Goal: Check status: Check status

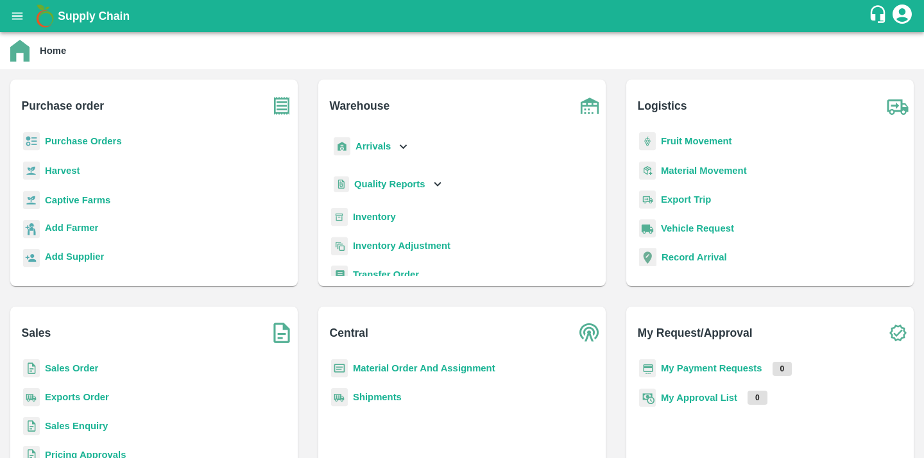
click at [91, 240] on div "Add Farmer" at bounding box center [154, 234] width 267 height 29
click at [83, 365] on b "Sales Order" at bounding box center [71, 368] width 53 height 10
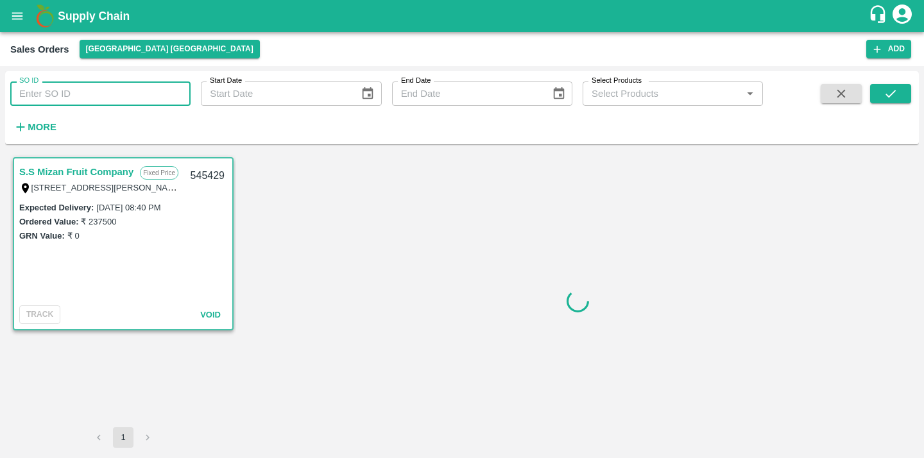
click at [108, 95] on input "SO ID" at bounding box center [100, 93] width 180 height 24
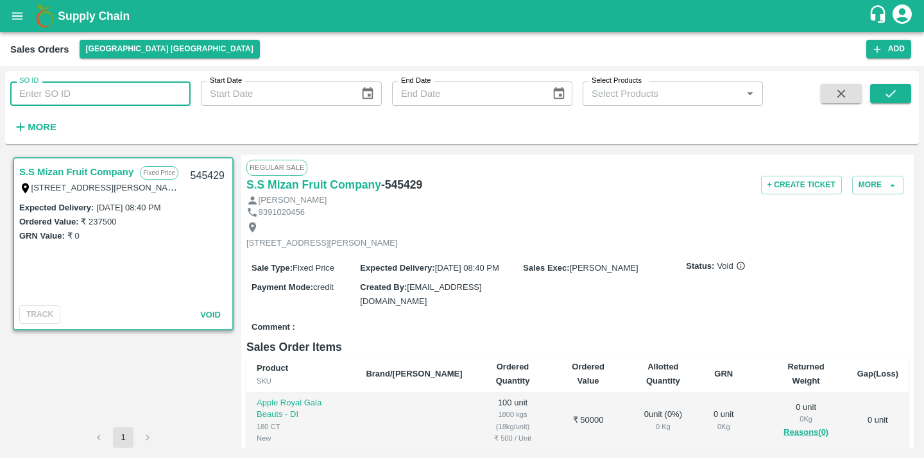
paste input "600609"
type input "600609"
click at [885, 94] on icon "submit" at bounding box center [890, 94] width 10 height 8
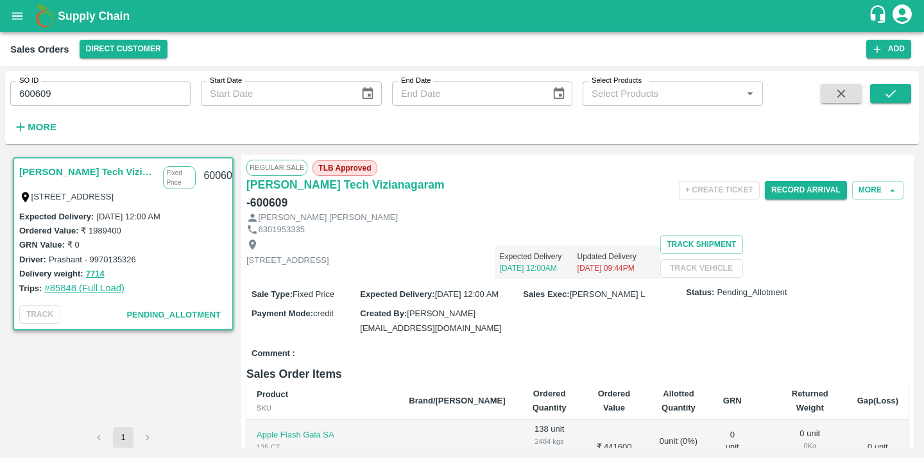
click at [100, 286] on link "#85848 (Full Load)" at bounding box center [84, 288] width 80 height 10
click at [18, 18] on icon "open drawer" at bounding box center [17, 16] width 14 height 14
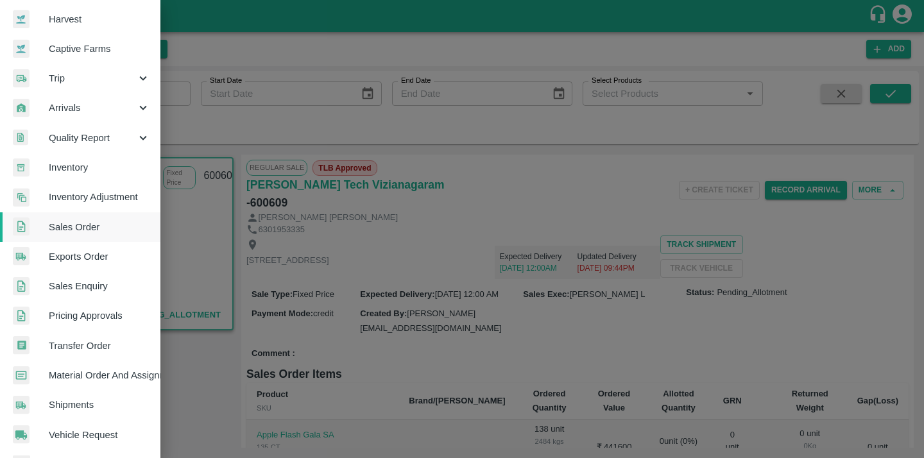
scroll to position [94, 0]
click at [107, 373] on span "Material Order And Assignment" at bounding box center [99, 375] width 101 height 14
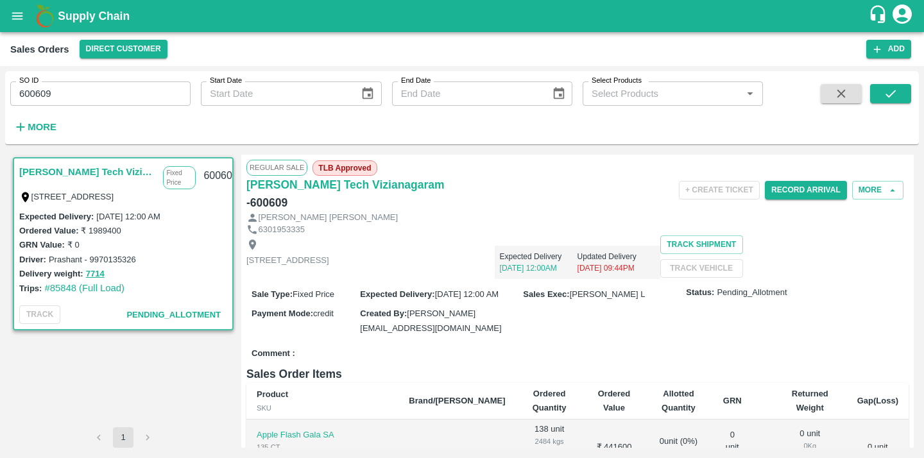
click at [287, 194] on h6 "- 600609" at bounding box center [266, 203] width 41 height 18
copy h6 "600609"
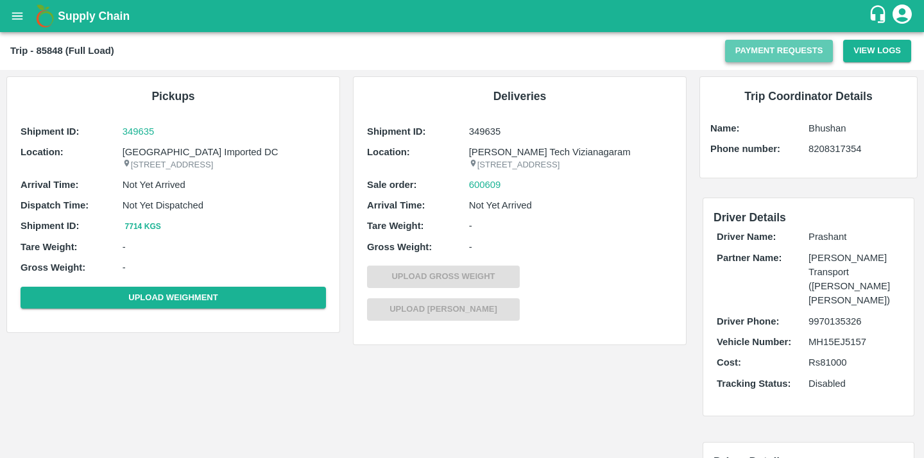
click at [765, 58] on button "Payment Requests" at bounding box center [779, 51] width 108 height 22
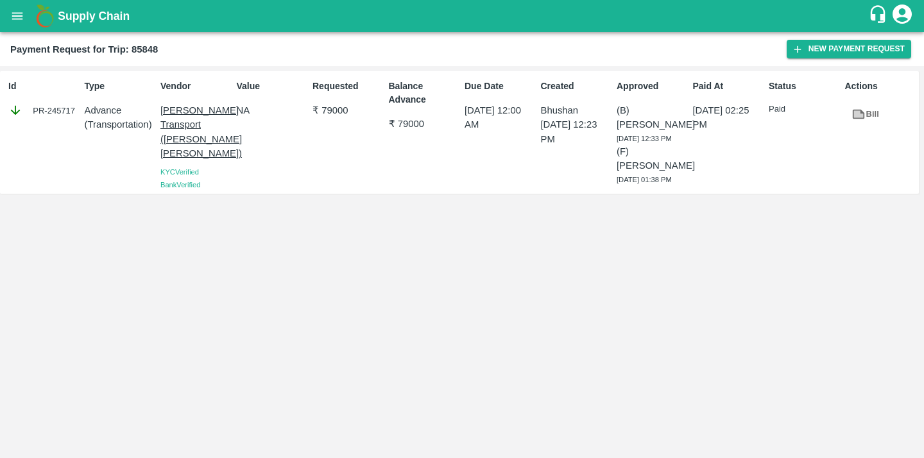
click at [99, 114] on p "Advance" at bounding box center [120, 110] width 71 height 14
click at [537, 191] on div "Created Bhushan 29 Jul 2025, 12:23 PM" at bounding box center [574, 132] width 76 height 116
click at [185, 141] on p "Shri SaiBaba Transport (Ankush Vyankat Dongare)" at bounding box center [195, 131] width 71 height 57
click at [67, 108] on div "PR-245717" at bounding box center [43, 110] width 71 height 14
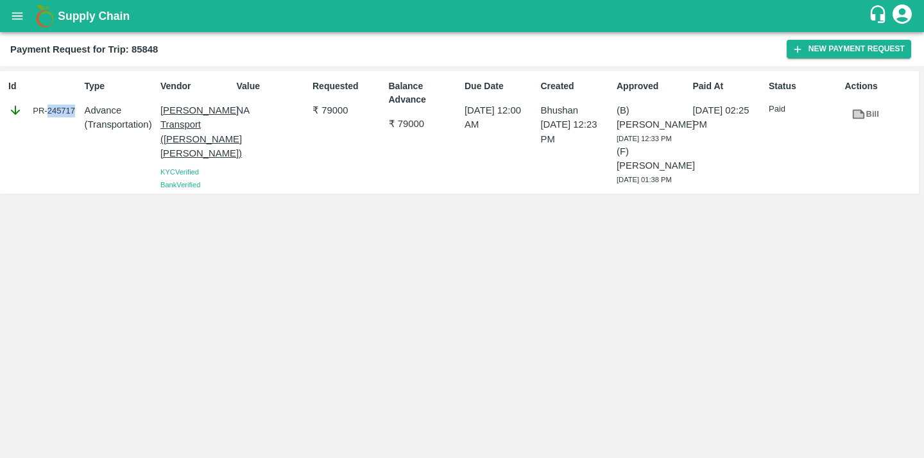
click at [67, 108] on div "PR-245717" at bounding box center [43, 110] width 71 height 14
click at [64, 103] on div "Id PR-245717" at bounding box center [41, 132] width 76 height 116
click at [64, 103] on div "PR-245717" at bounding box center [43, 110] width 71 height 14
click at [62, 105] on div "PR-245717" at bounding box center [43, 110] width 71 height 14
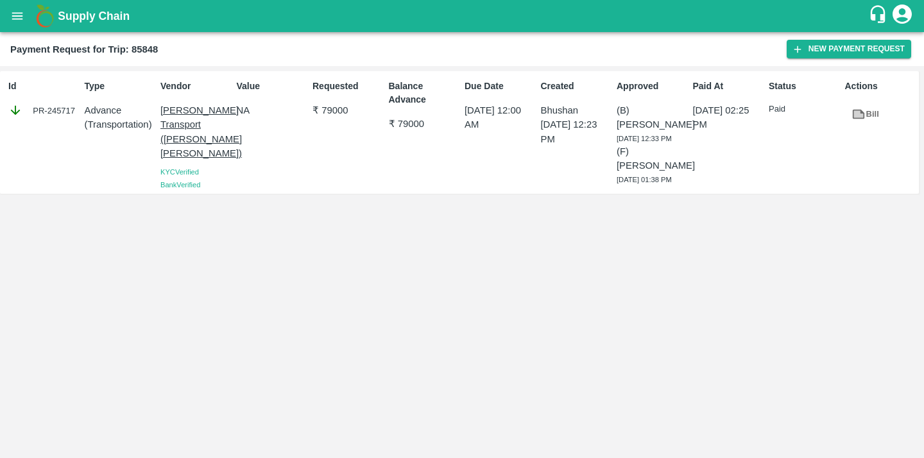
click at [61, 114] on div "PR-245717" at bounding box center [43, 110] width 71 height 14
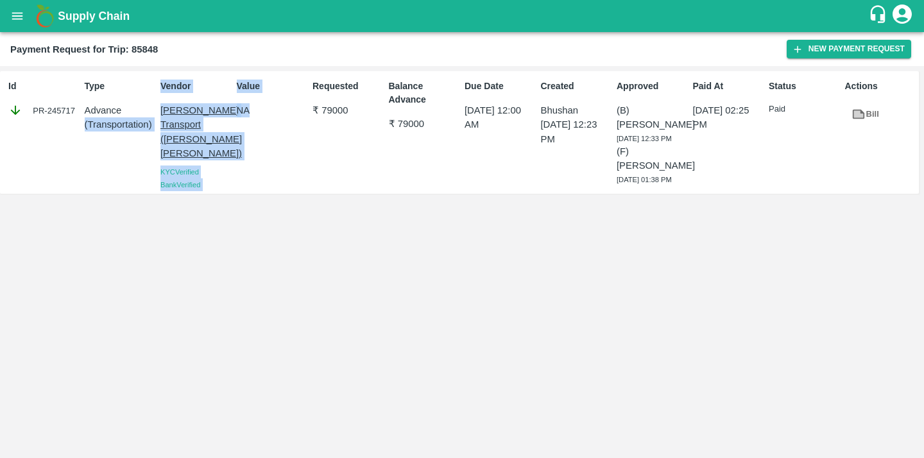
drag, startPoint x: 160, startPoint y: 113, endPoint x: 230, endPoint y: 164, distance: 86.4
click at [230, 164] on div "Id PR-245717 Type Advance ( Transportation ) Vendor Shri SaiBaba Transport (Ank…" at bounding box center [459, 132] width 919 height 123
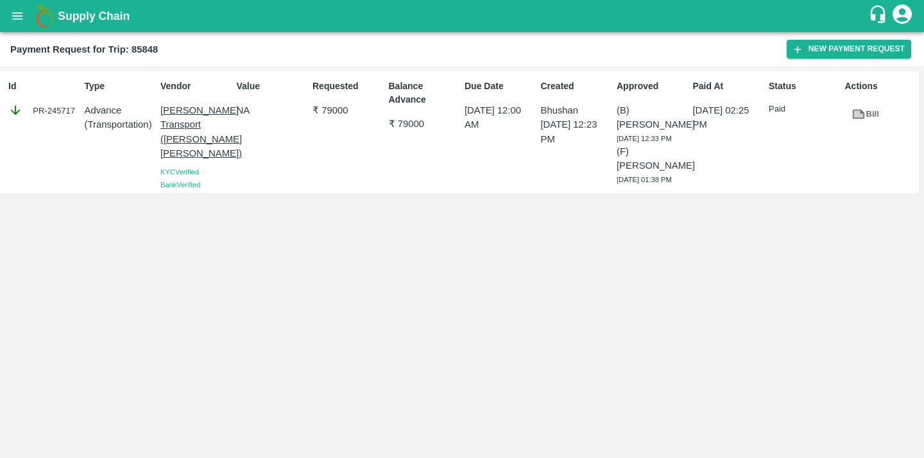
click at [295, 184] on div "Value NA" at bounding box center [270, 132] width 76 height 116
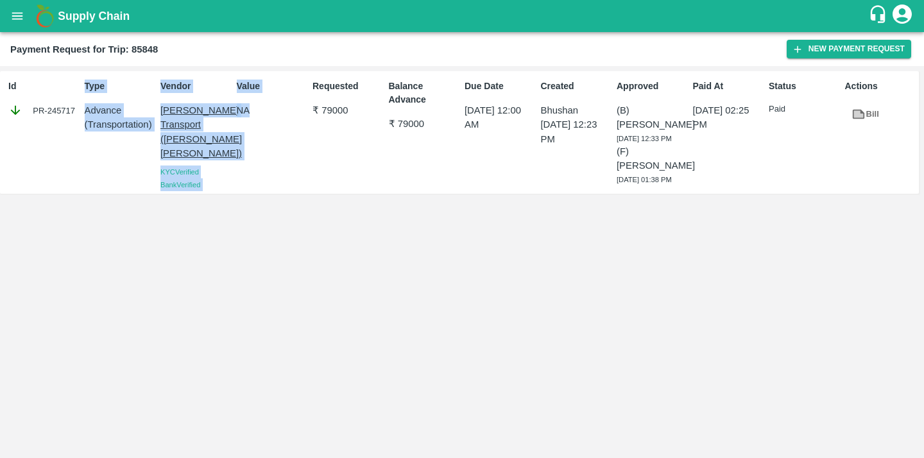
drag, startPoint x: 244, startPoint y: 209, endPoint x: 80, endPoint y: 61, distance: 221.3
click at [80, 61] on main "Payment Request for Trip: 85848 New Payment Request Id PR-245717 Type Advance (…" at bounding box center [462, 245] width 924 height 426
click at [264, 228] on div "Id PR-245717 Type Advance ( Transportation ) Vendor Shri SaiBaba Transport (Ank…" at bounding box center [462, 262] width 924 height 392
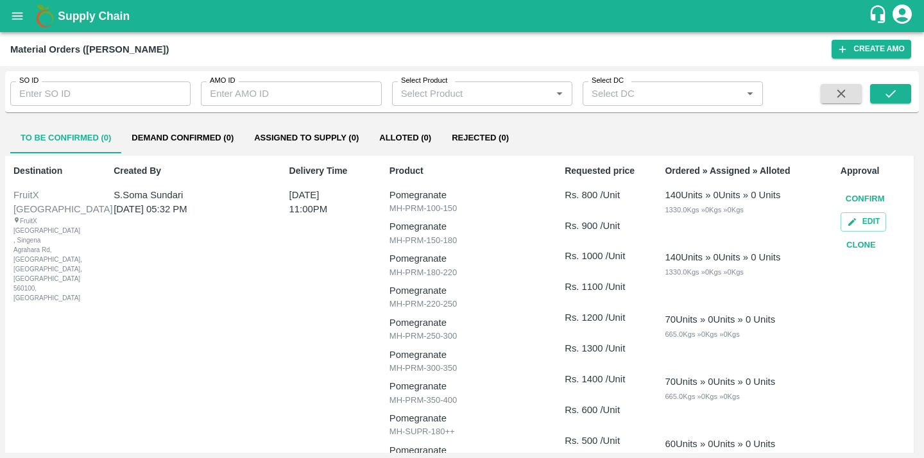
click at [332, 139] on button "Assigned to Supply (0)" at bounding box center [306, 138] width 125 height 31
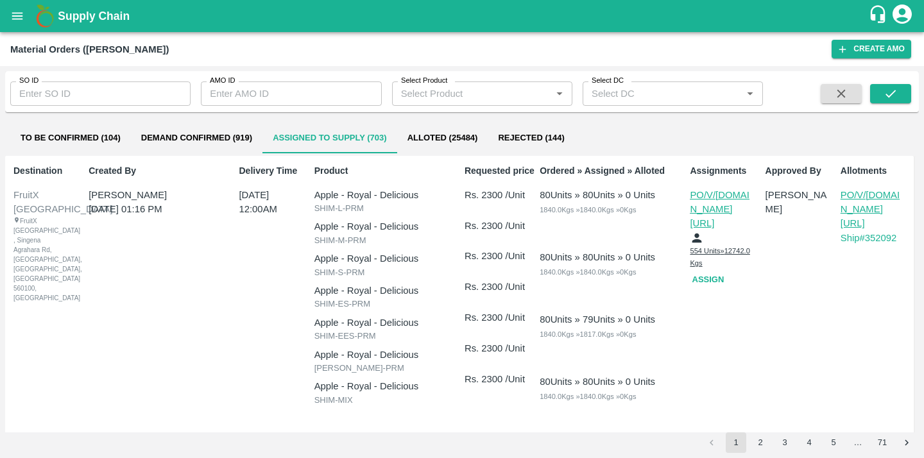
click at [128, 99] on input "SO ID" at bounding box center [100, 93] width 180 height 24
paste input "600609"
type input "600609"
click at [901, 87] on button "submit" at bounding box center [890, 93] width 41 height 19
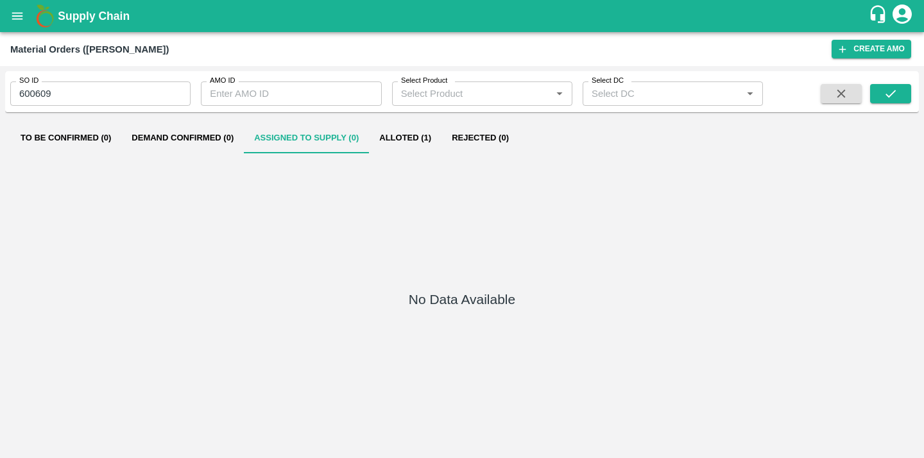
click at [417, 142] on button "Alloted (1)" at bounding box center [405, 138] width 73 height 31
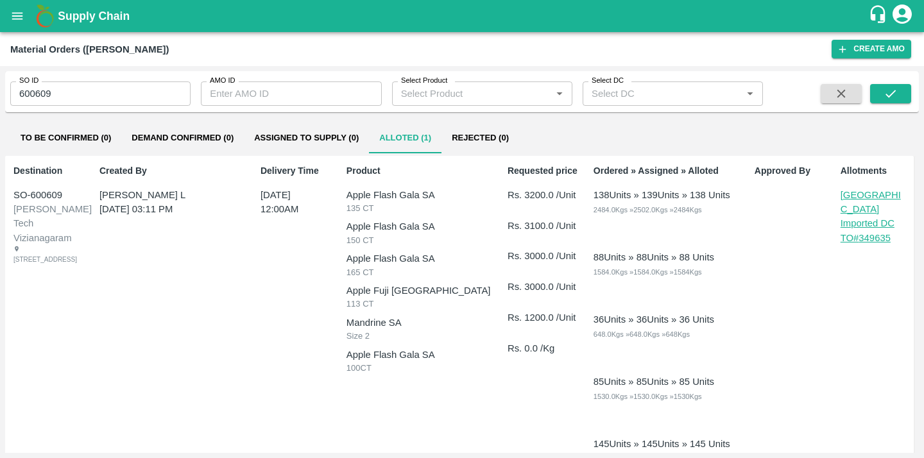
click at [860, 231] on p "TO# 349635" at bounding box center [876, 238] width 70 height 14
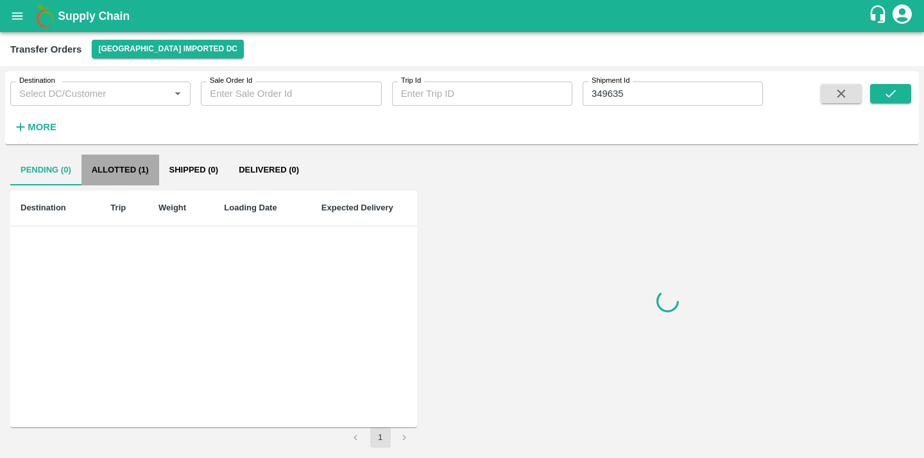
click at [137, 176] on button "Allotted (1)" at bounding box center [120, 170] width 78 height 31
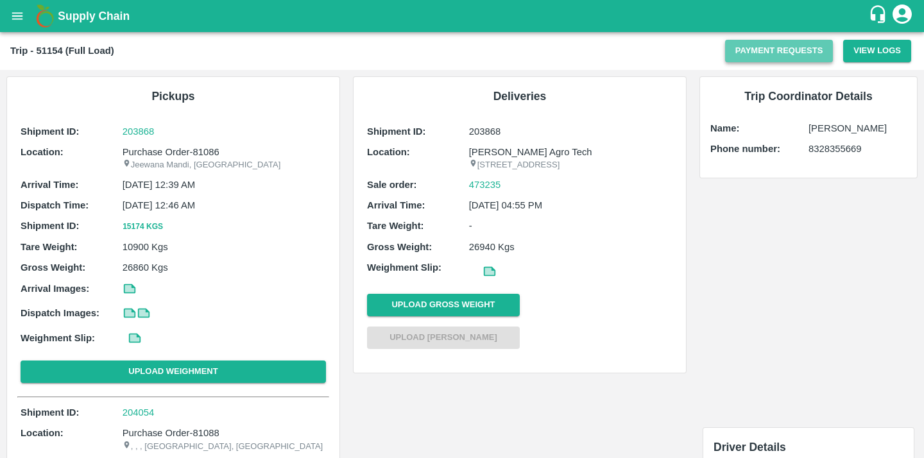
click at [765, 50] on button "Payment Requests" at bounding box center [779, 51] width 108 height 22
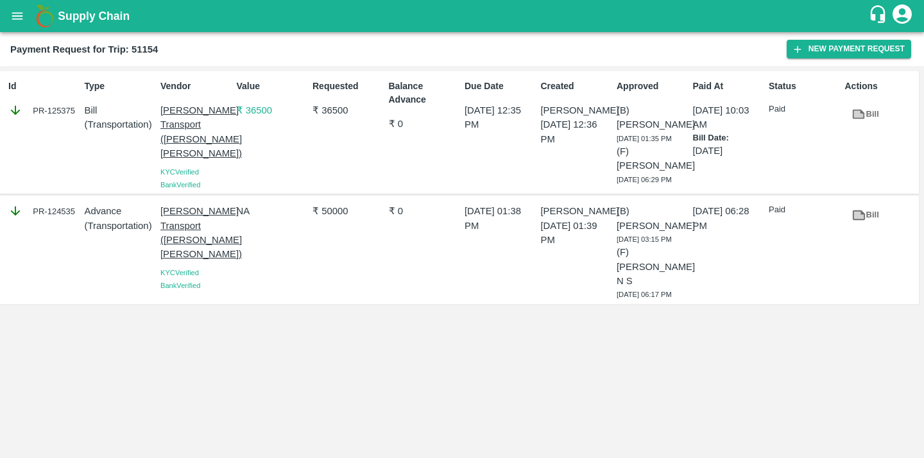
click at [287, 257] on div "NA" at bounding box center [270, 249] width 76 height 101
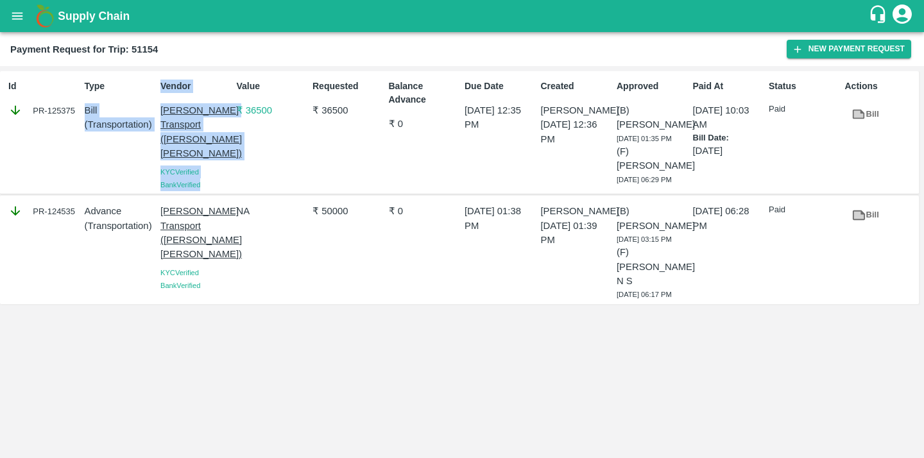
drag, startPoint x: 148, startPoint y: 103, endPoint x: 217, endPoint y: 204, distance: 122.4
click at [221, 194] on div "Id PR-125375 Type Bill ( Transportation ) Vendor Shri SaiBaba Transport ([PERSO…" at bounding box center [459, 132] width 919 height 123
click at [217, 191] on div "Bank Verified" at bounding box center [195, 184] width 71 height 13
